Goal: Task Accomplishment & Management: Use online tool/utility

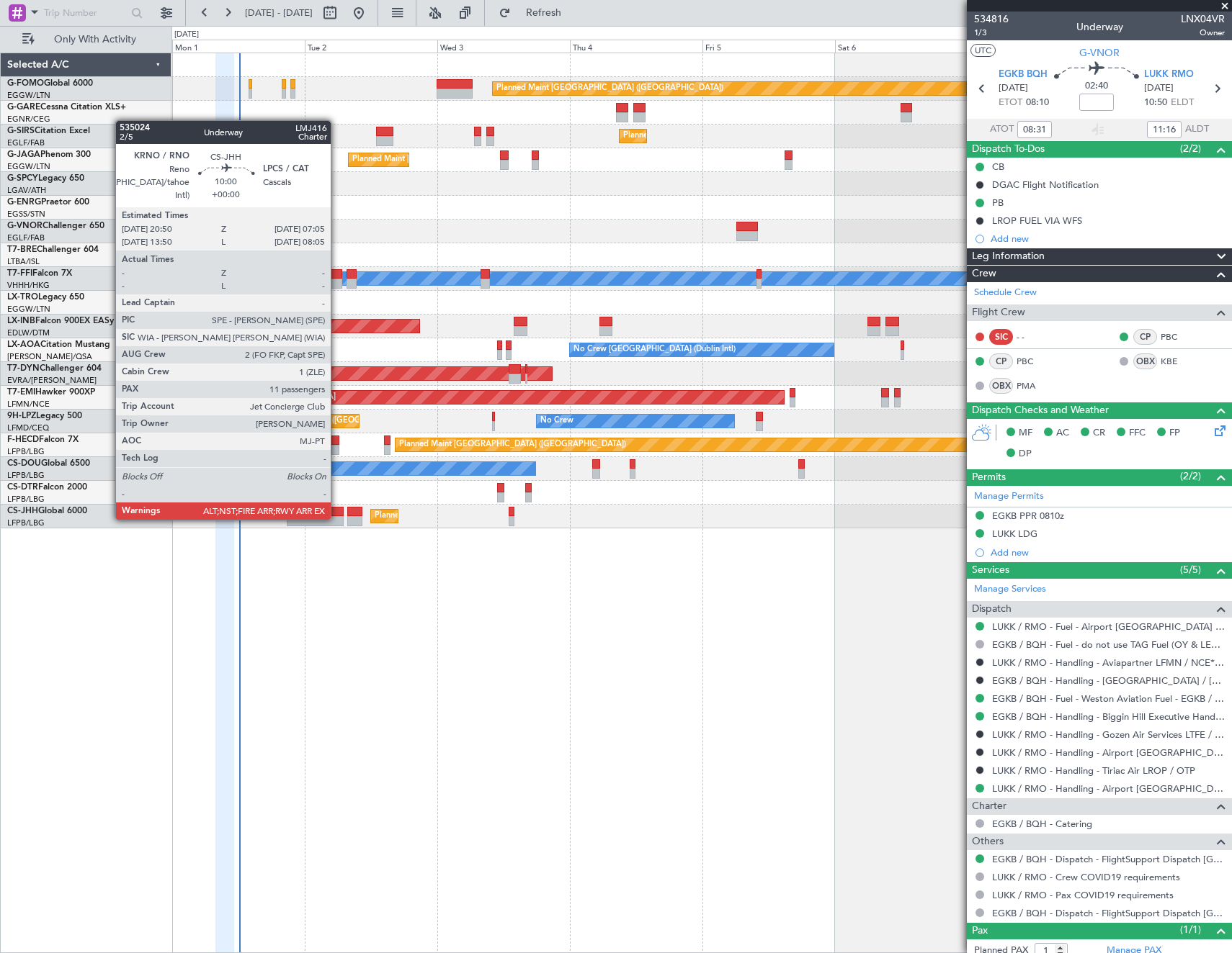
click at [337, 518] on div at bounding box center [315, 521] width 57 height 10
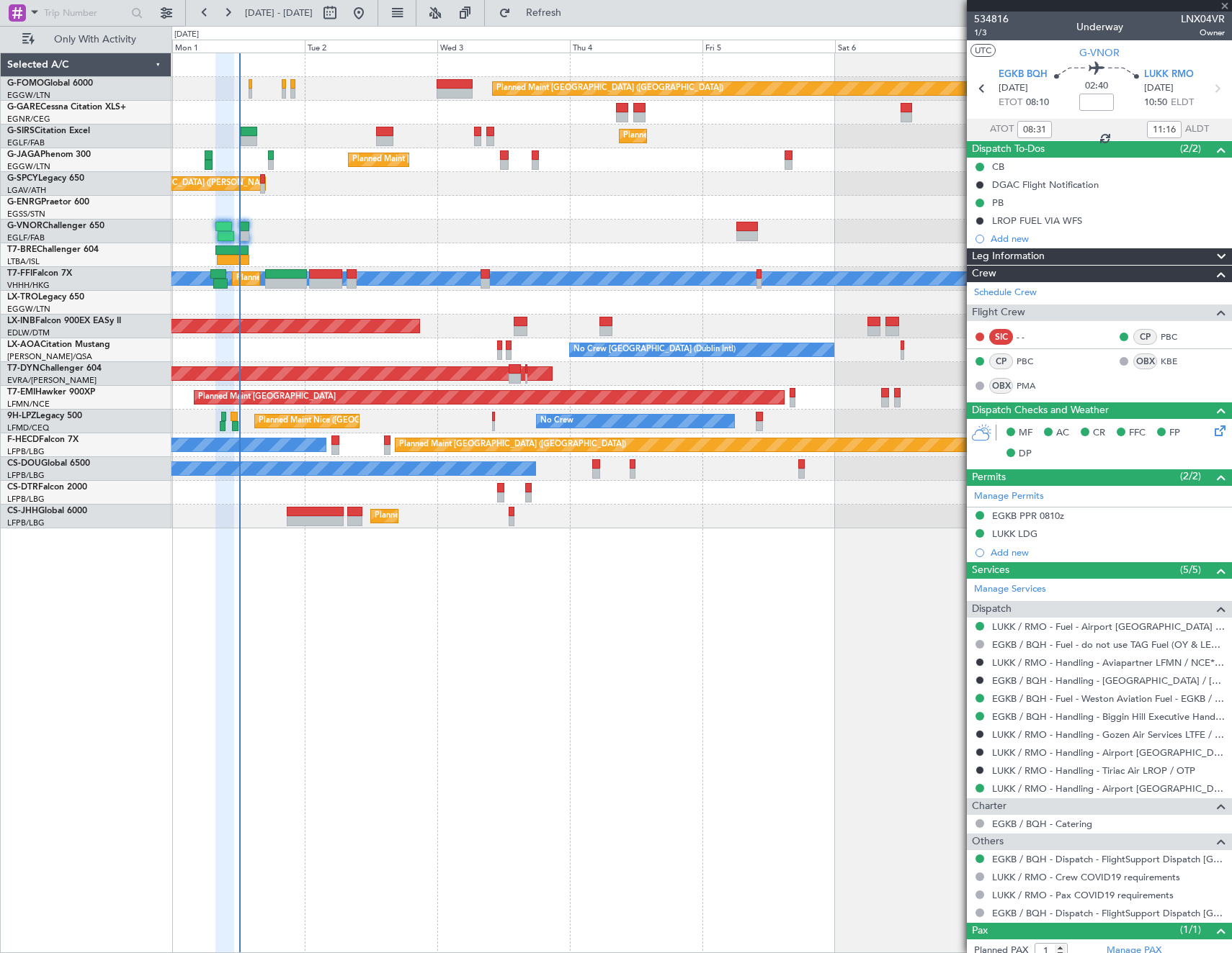
type input "11"
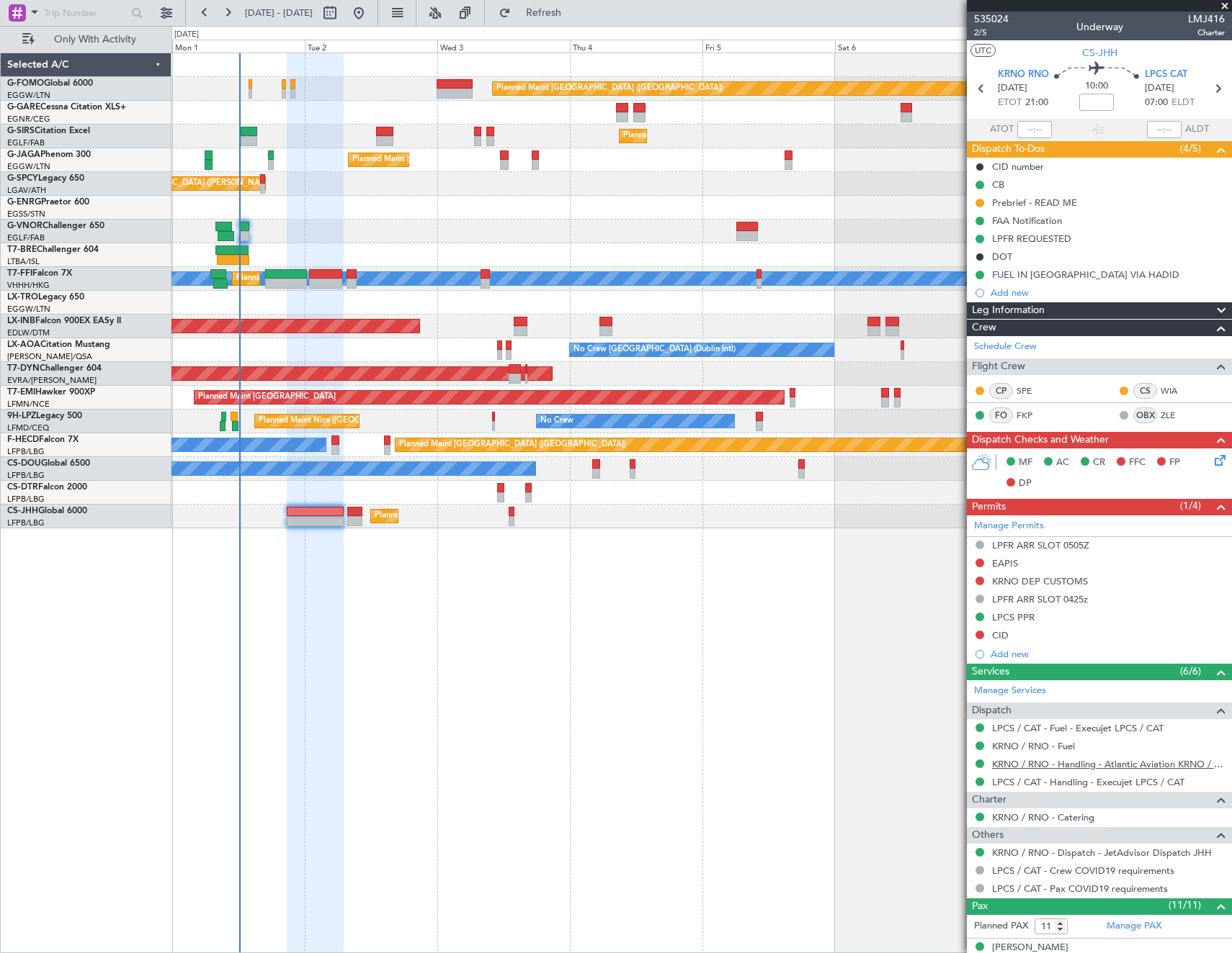
click at [1041, 768] on link "KRNO / RNO - Handling - Atlantic Aviation KRNO / RNO" at bounding box center [1108, 764] width 233 height 12
click at [1089, 771] on mat-tooltip-component "KRNO / RNO - Handling - Atlantic Aviation KRNO / RNO" at bounding box center [1104, 788] width 232 height 38
click at [1089, 766] on link "KRNO / RNO - Handling - Atlantic Aviation KRNO / RNO" at bounding box center [1108, 764] width 233 height 12
click at [1103, 52] on span "CS-JHH" at bounding box center [1099, 52] width 35 height 15
click at [411, 891] on div "Planned Maint [GEOGRAPHIC_DATA] ([GEOGRAPHIC_DATA]) Planned Maint [GEOGRAPHIC_D…" at bounding box center [701, 502] width 1060 height 901
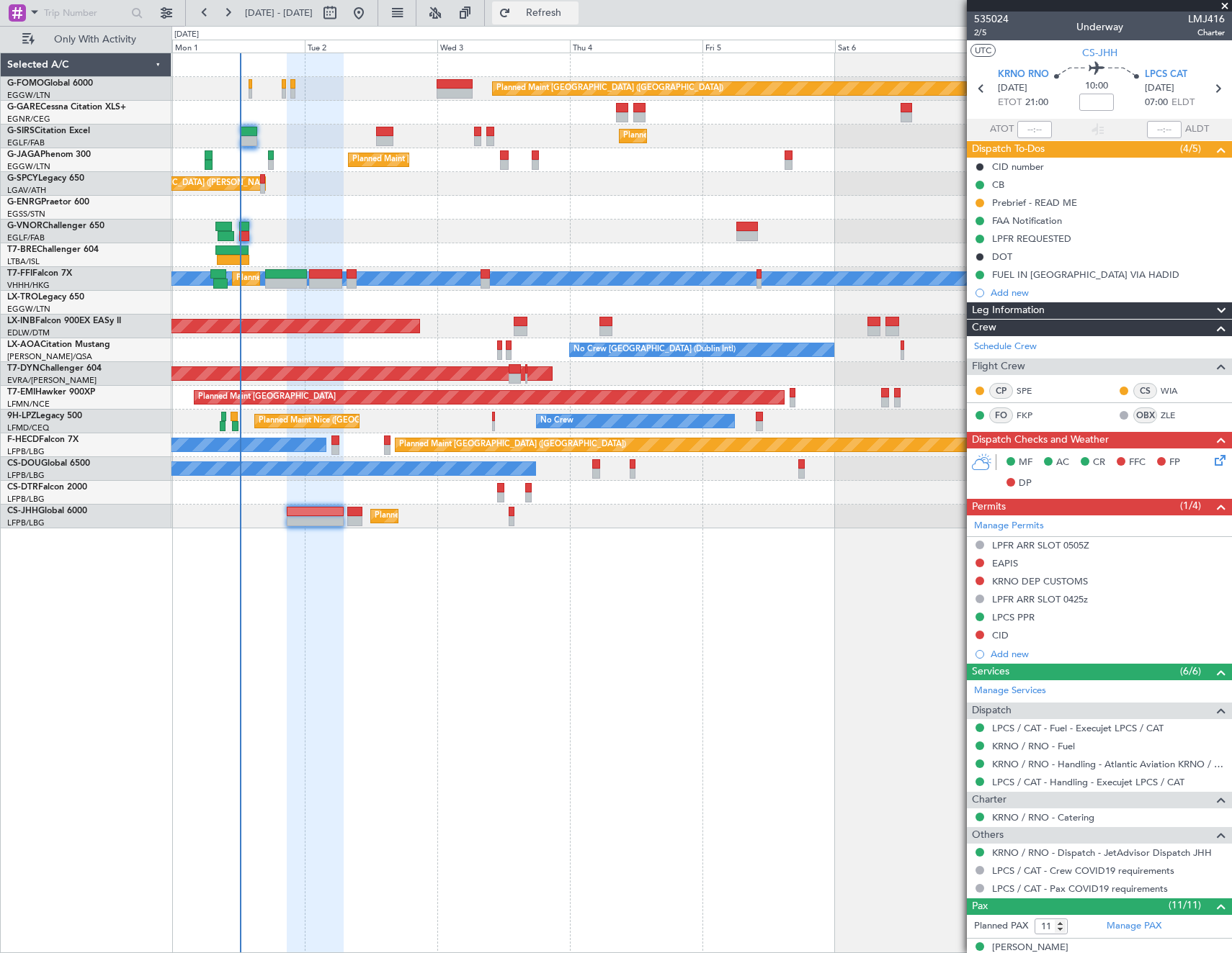
click at [574, 10] on span "Refresh" at bounding box center [544, 13] width 60 height 10
